Goal: Transaction & Acquisition: Purchase product/service

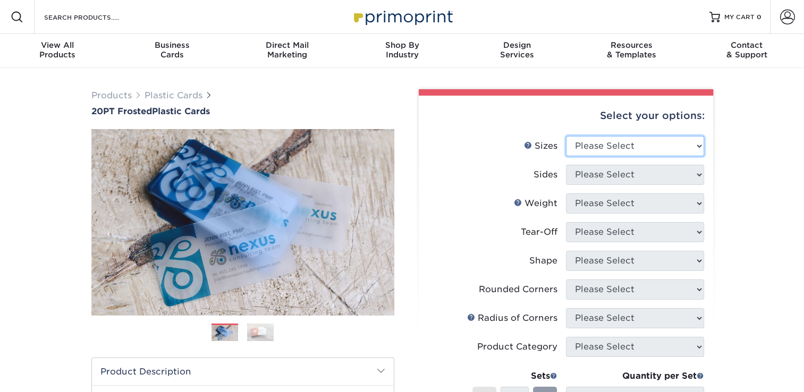
click at [590, 144] on select "Please Select 2" x 3.5" 2" x 8" 2.12" x 3.375" 2.5" x 2.5" 4.25" x 6"" at bounding box center [635, 146] width 138 height 20
select select "2.00x3.50"
click at [566, 136] on select "Please Select 2" x 3.5" 2" x 8" 2.12" x 3.375" 2.5" x 2.5" 4.25" x 6"" at bounding box center [635, 146] width 138 height 20
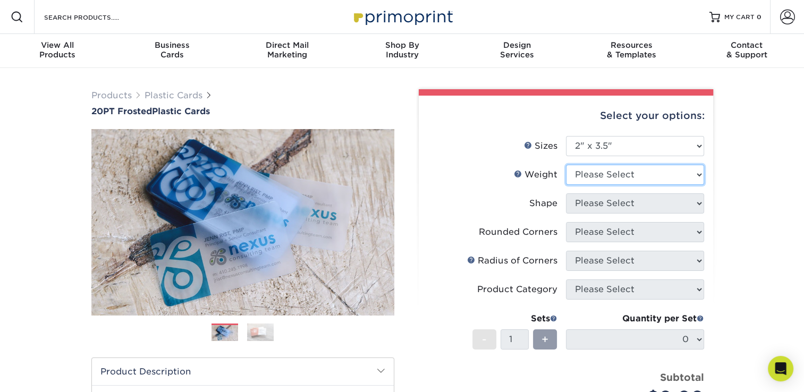
click at [586, 176] on select "Please Select 20PT Frosted Plastic 20PT Frosted Plastic" at bounding box center [635, 175] width 138 height 20
select select "20PT Frosted Plastic"
click at [566, 165] on select "Please Select 20PT Frosted Plastic 20PT Frosted Plastic" at bounding box center [635, 175] width 138 height 20
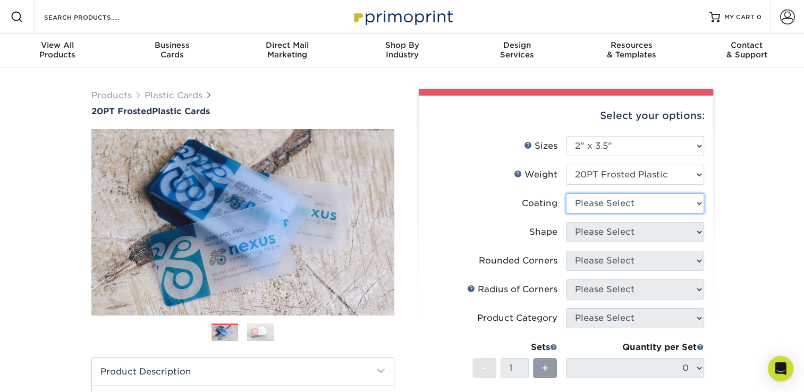
click at [614, 205] on select at bounding box center [635, 203] width 138 height 20
select select "3e7618de-abca-4bda-9f97-8b9129e913d8"
click at [566, 193] on select at bounding box center [635, 203] width 138 height 20
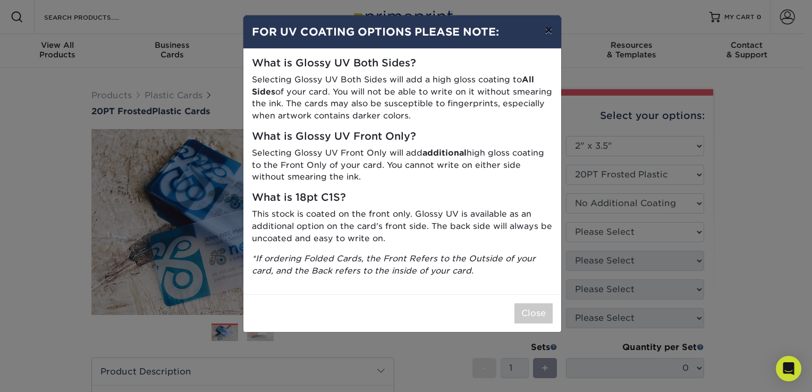
click at [548, 28] on button "×" at bounding box center [548, 30] width 24 height 30
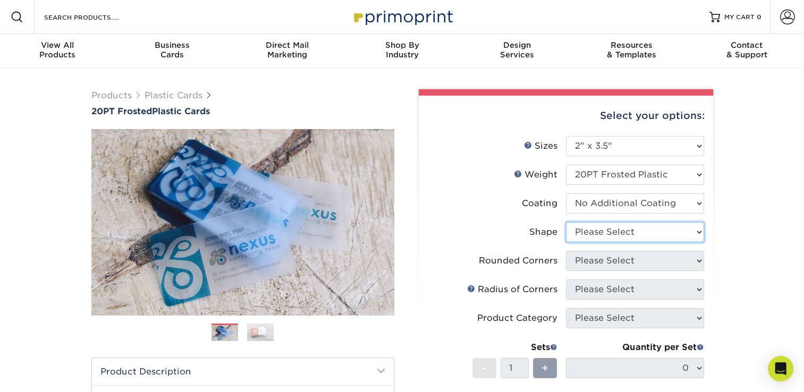
click at [608, 236] on select "Please Select Oval Standard" at bounding box center [635, 232] width 138 height 20
select select "standard"
click at [566, 222] on select "Please Select Oval Standard" at bounding box center [635, 232] width 138 height 20
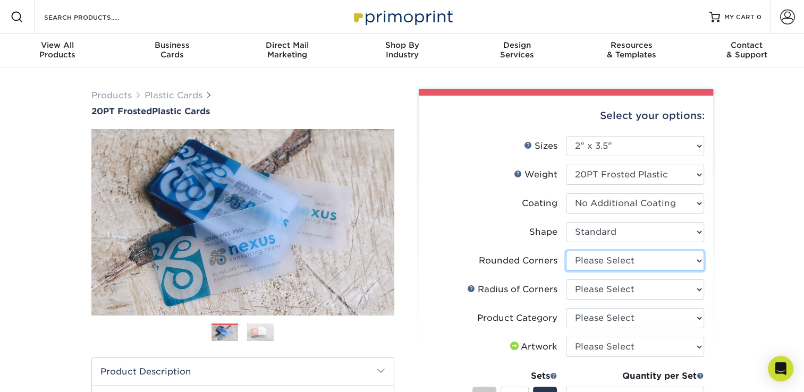
click at [613, 258] on select "Please Select Yes - Round 4 Corners" at bounding box center [635, 261] width 138 height 20
select select "7672df9e-0e0a-464d-8e1f-920c575e4da3"
click at [566, 251] on select "Please Select Yes - Round 4 Corners" at bounding box center [635, 261] width 138 height 20
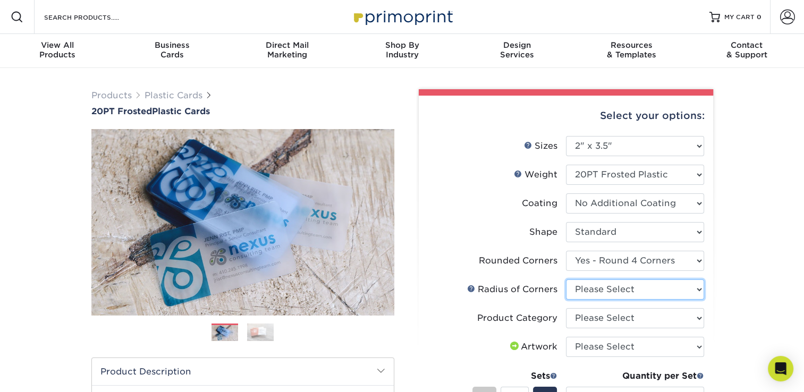
click at [585, 292] on select "Please Select Rounded 1/8" Rounded 1/4"" at bounding box center [635, 289] width 138 height 20
select select "589680c7-ee9a-431b-9d12-d7aeb1386a97"
click at [566, 279] on select "Please Select Rounded 1/8" Rounded 1/4"" at bounding box center [635, 289] width 138 height 20
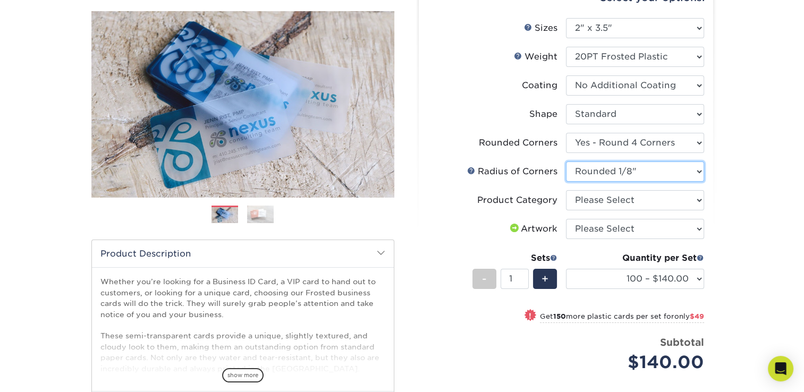
scroll to position [119, 0]
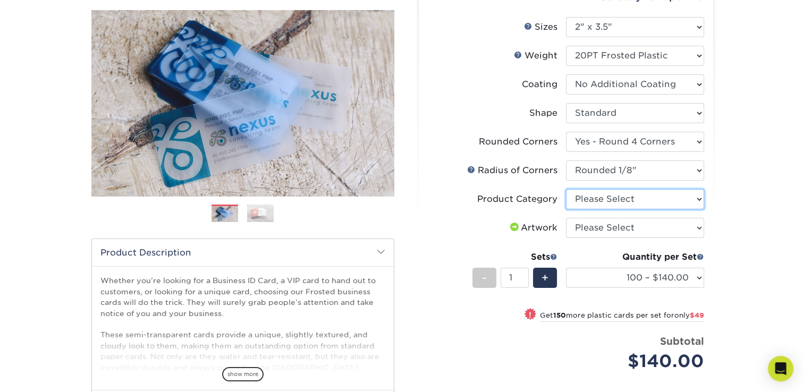
click at [630, 199] on select "Please Select Business Cards" at bounding box center [635, 199] width 138 height 20
select select "3b5148f1-0588-4f88-a218-97bcfdce65c1"
click at [566, 189] on select "Please Select Business Cards" at bounding box center [635, 199] width 138 height 20
click at [612, 229] on select "Please Select I will upload files I need a design - $100" at bounding box center [635, 228] width 138 height 20
select select "upload"
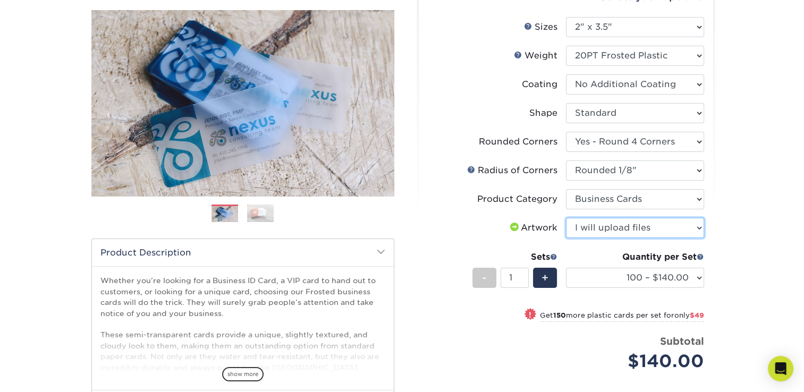
click at [566, 218] on select "Please Select I will upload files I need a design - $100" at bounding box center [635, 228] width 138 height 20
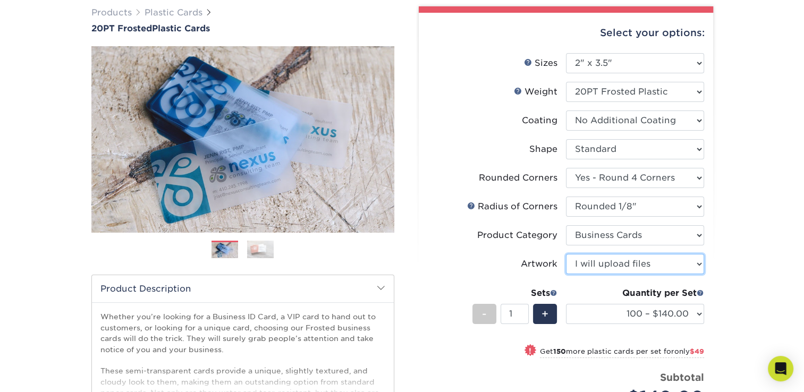
scroll to position [0, 0]
